Goal: Information Seeking & Learning: Learn about a topic

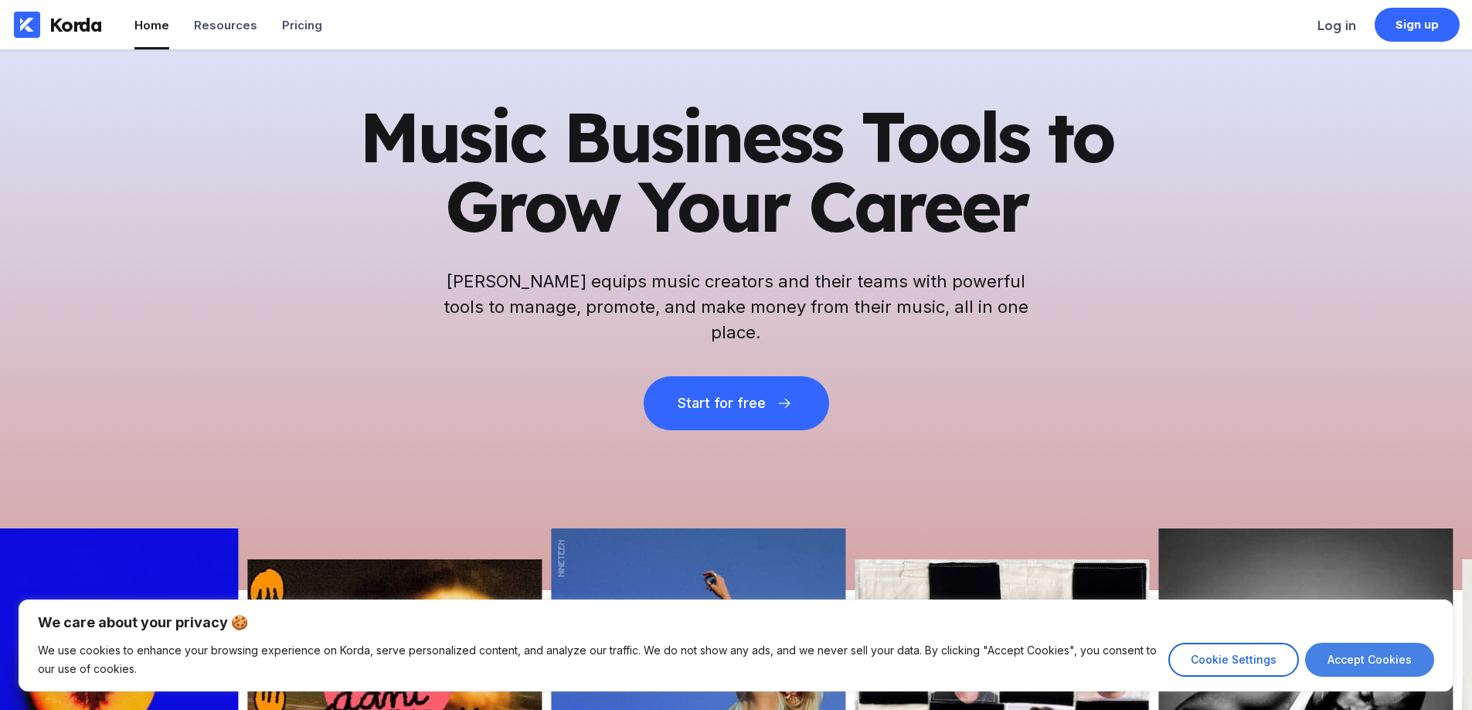
click at [1338, 654] on button "Accept Cookies" at bounding box center [1369, 660] width 129 height 34
checkbox input "true"
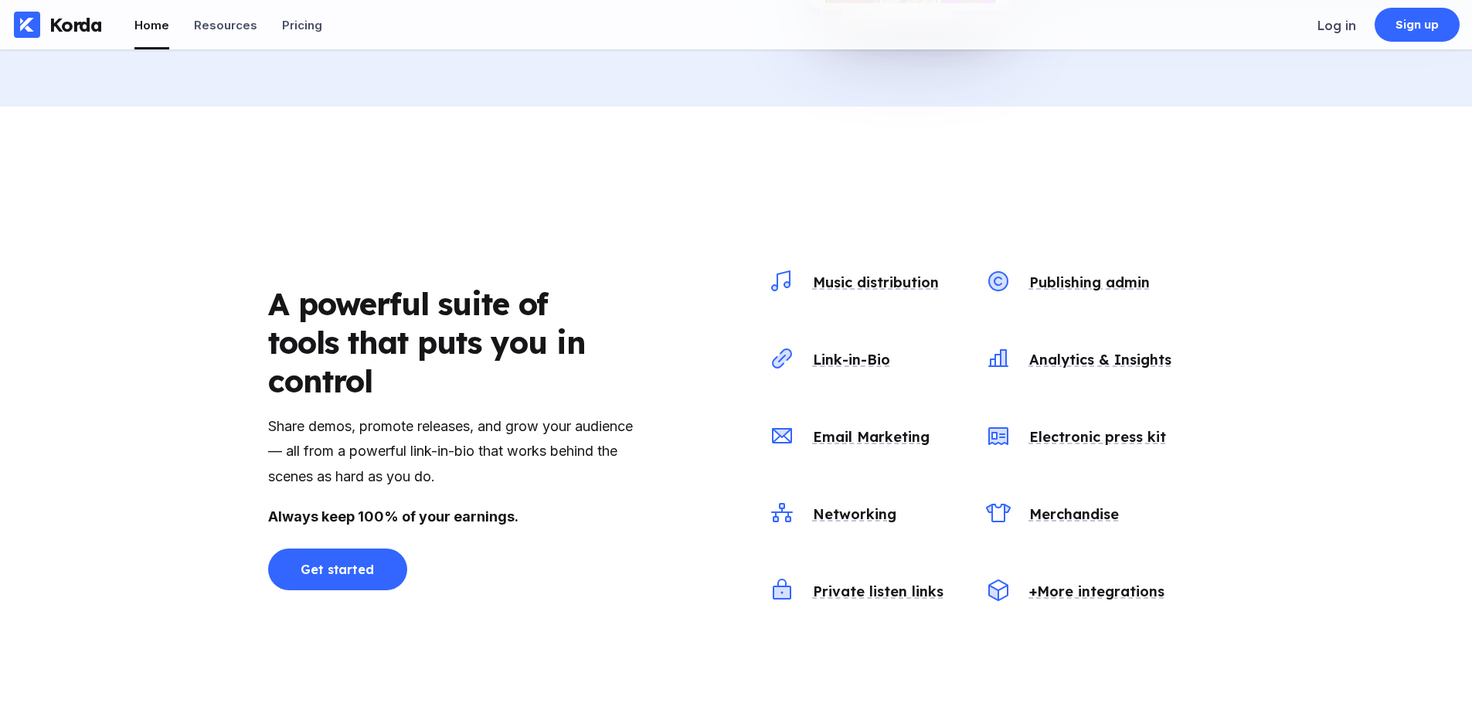
scroll to position [1141, 0]
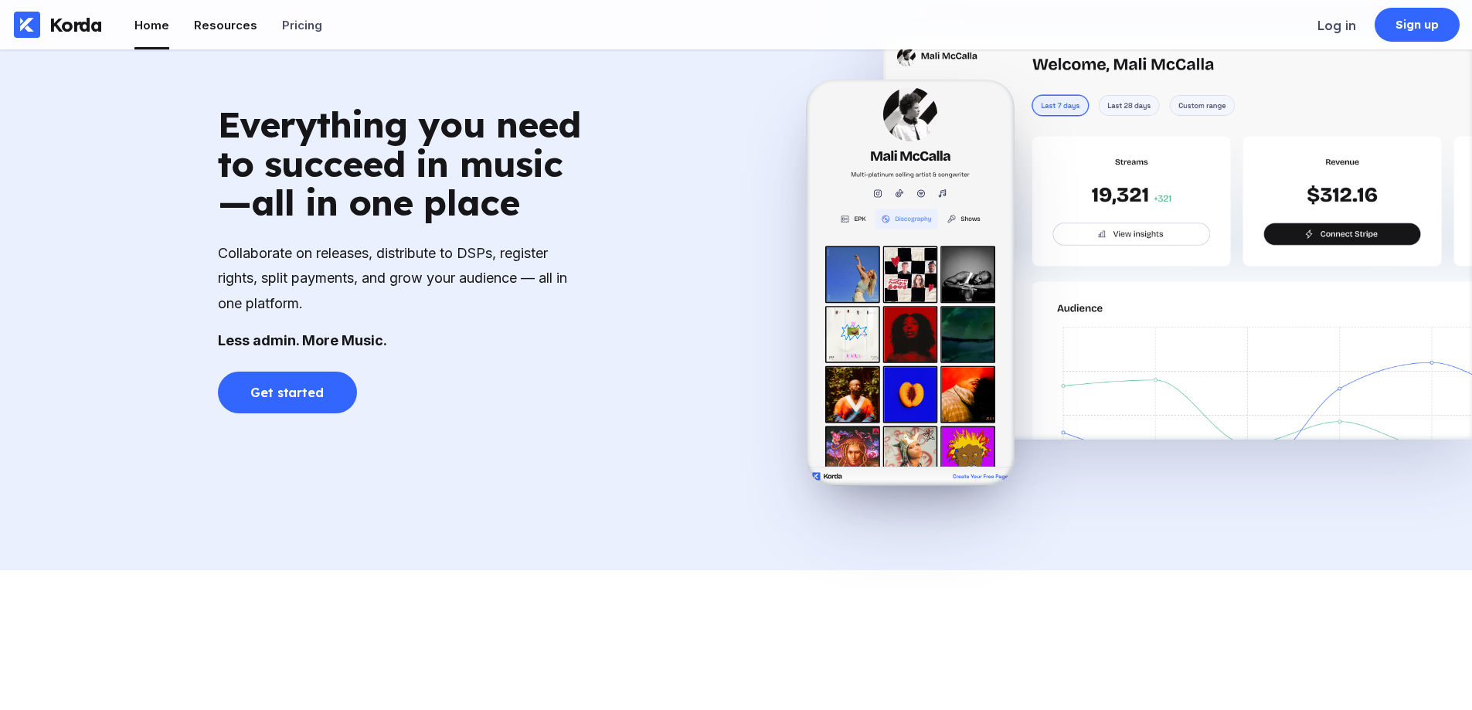
click at [219, 29] on div "Resources" at bounding box center [225, 25] width 63 height 15
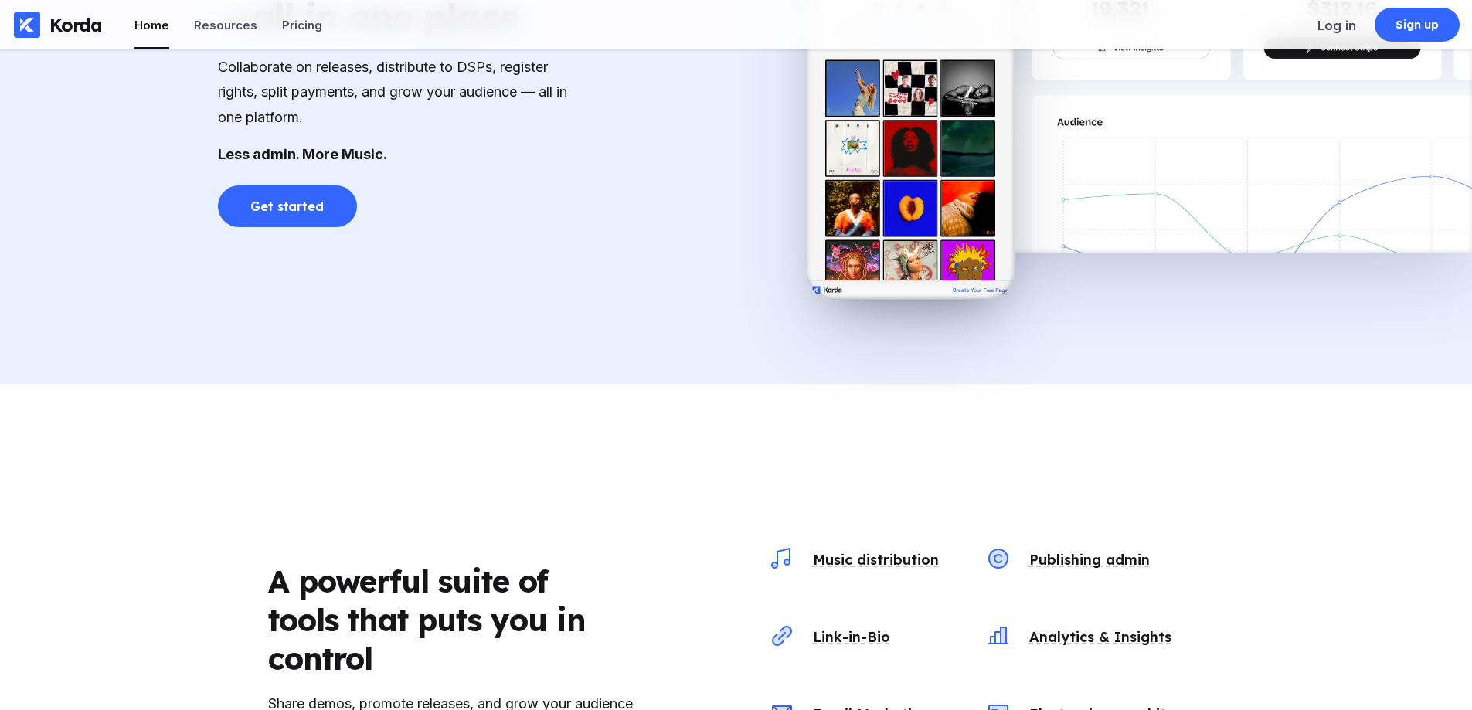
scroll to position [1613, 0]
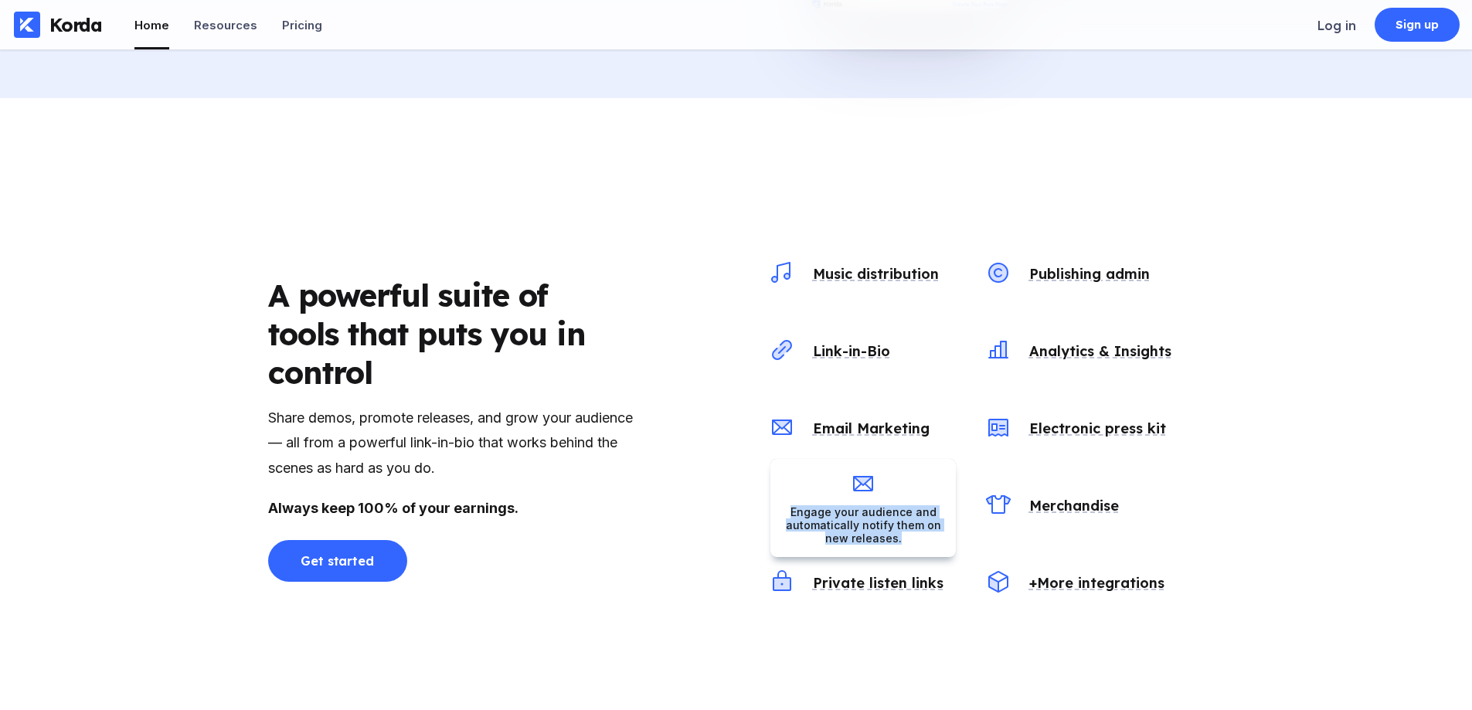
drag, startPoint x: 797, startPoint y: 514, endPoint x: 898, endPoint y: 539, distance: 104.2
click at [898, 539] on div "Engage your audience and automatically notify them on new releases." at bounding box center [863, 524] width 161 height 39
copy div "Engage your audience and automatically notify them on new releases."
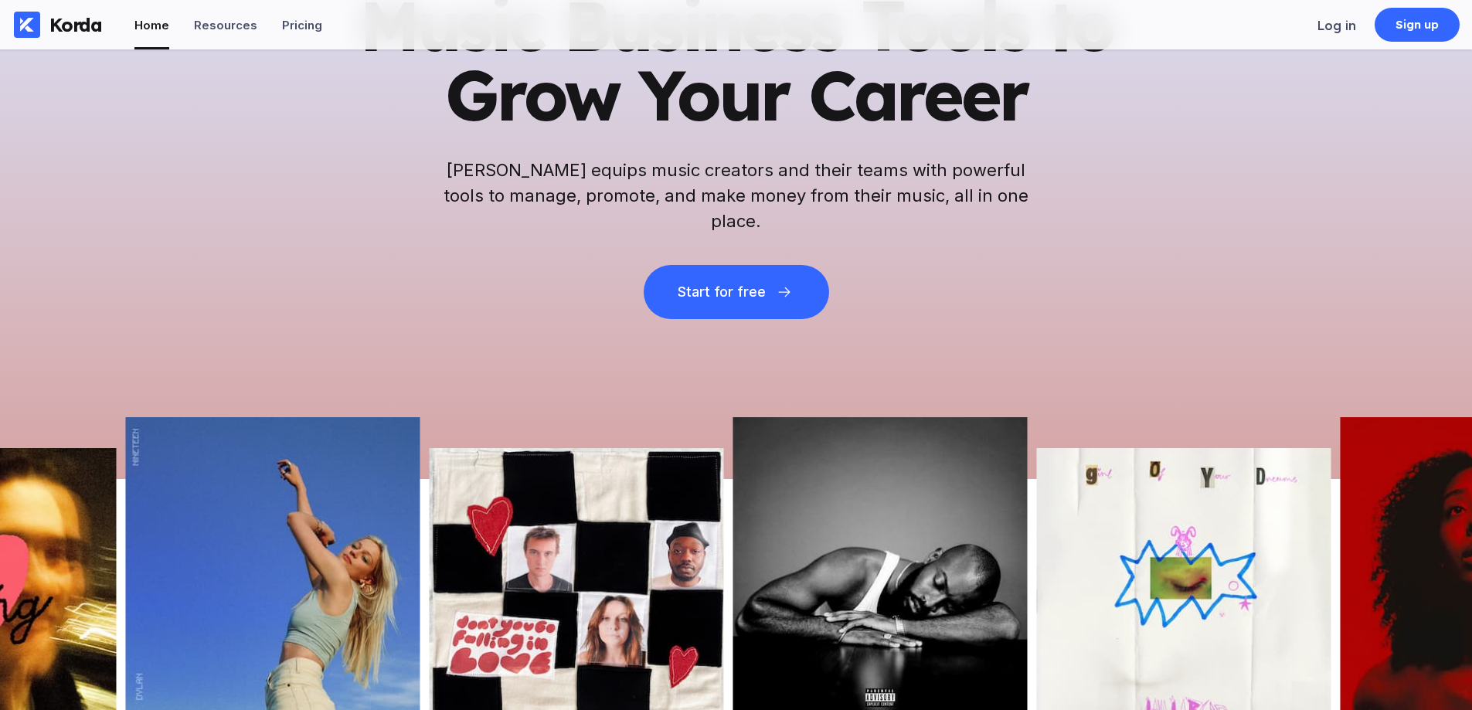
scroll to position [386, 0]
